Goal: Task Accomplishment & Management: Use online tool/utility

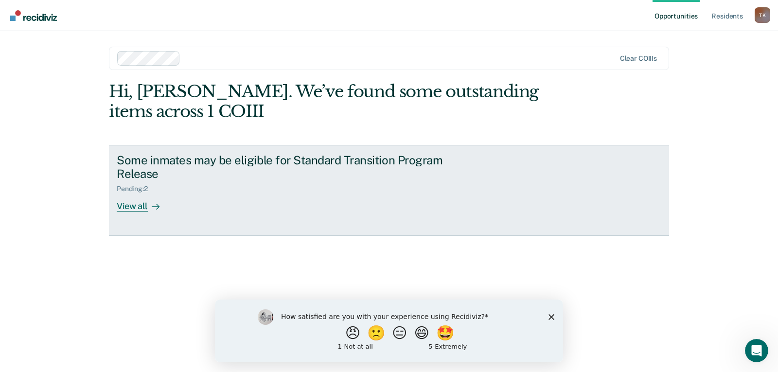
click at [133, 207] on div "View all" at bounding box center [144, 202] width 54 height 19
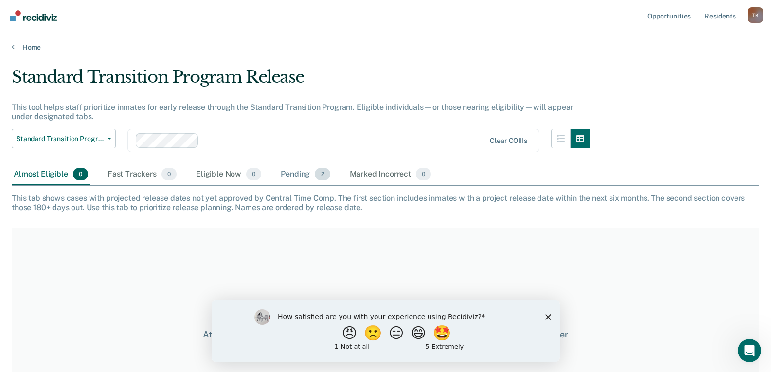
click at [303, 173] on div "Pending 2" at bounding box center [305, 174] width 53 height 21
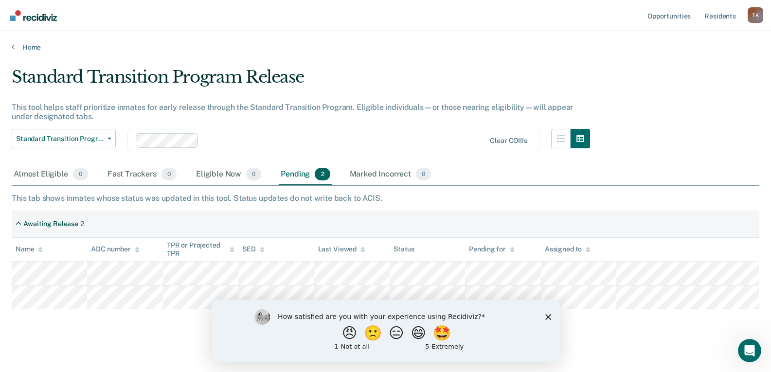
click at [543, 316] on div "How satisfied are you with your experience using Recidiviz? 😠 🙁 😑 😄 🤩 1 - Not a…" at bounding box center [385, 330] width 348 height 63
click at [546, 316] on icon "Close survey" at bounding box center [548, 317] width 6 height 6
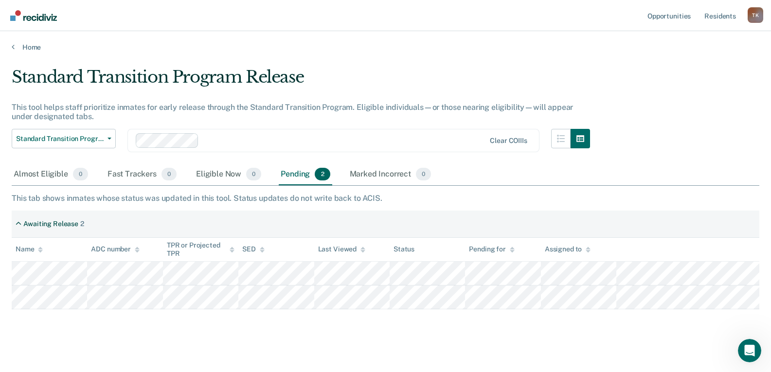
click at [108, 330] on div "Standard Transition Program Release This tool helps staff prioritize inmates fo…" at bounding box center [386, 202] width 748 height 271
